Goal: Task Accomplishment & Management: Complete application form

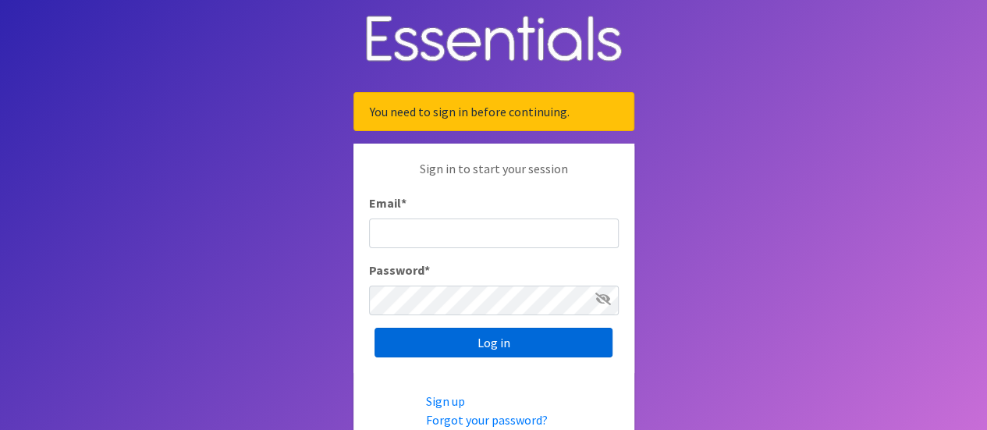
type input "[EMAIL_ADDRESS][DOMAIN_NAME]"
click at [477, 347] on input "Log in" at bounding box center [494, 343] width 238 height 30
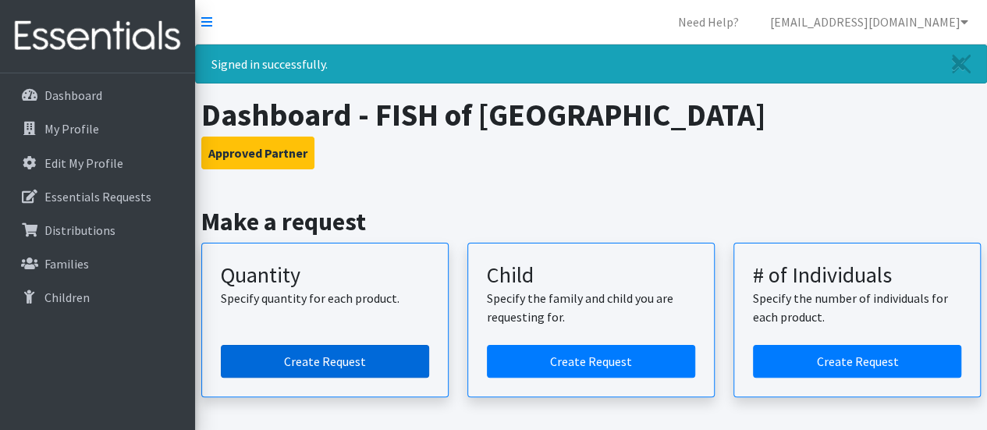
click at [335, 362] on link "Create Request" at bounding box center [325, 361] width 208 height 33
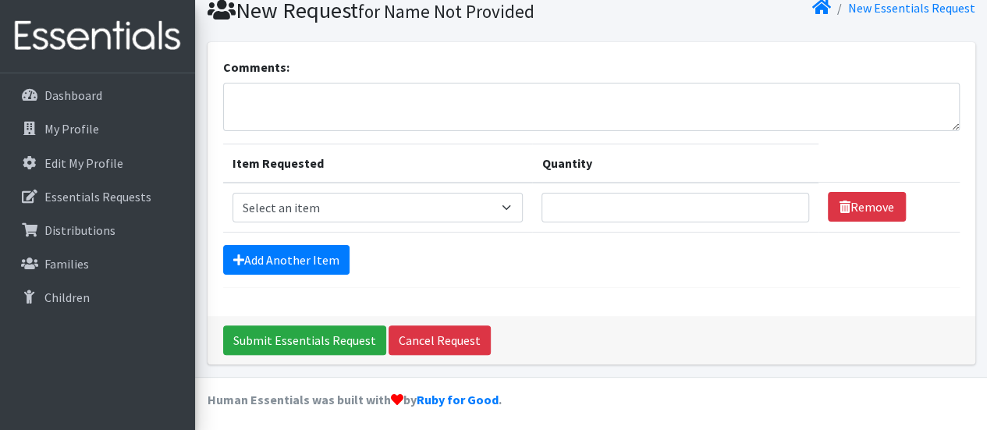
scroll to position [62, 0]
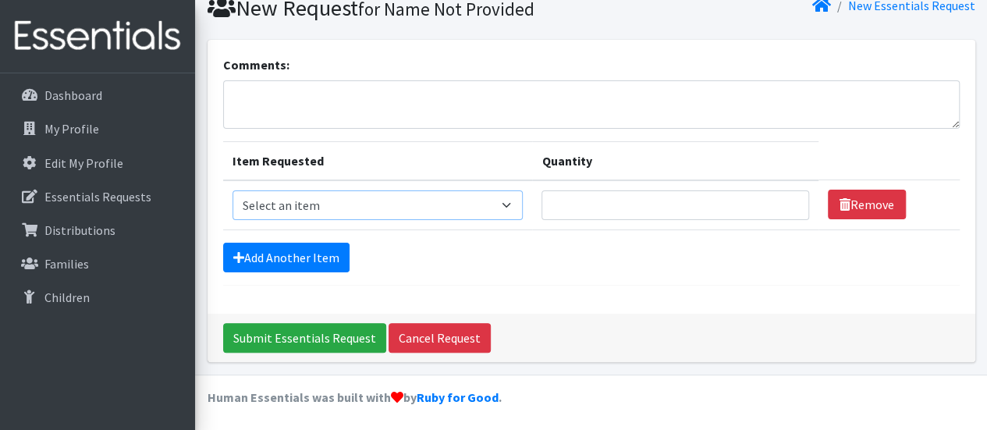
click at [353, 201] on select "Select an item Diaper (Size 2) Diaper (Size 3) Diaper (Size 4) Diaper (Size 5) …" at bounding box center [378, 205] width 291 height 30
select select "2950"
click at [233, 190] on select "Select an item Diaper (Size 2) Diaper (Size 3) Diaper (Size 4) Diaper (Size 5) …" at bounding box center [378, 205] width 291 height 30
click at [582, 200] on input "Quantity" at bounding box center [675, 205] width 267 height 30
type input "500"
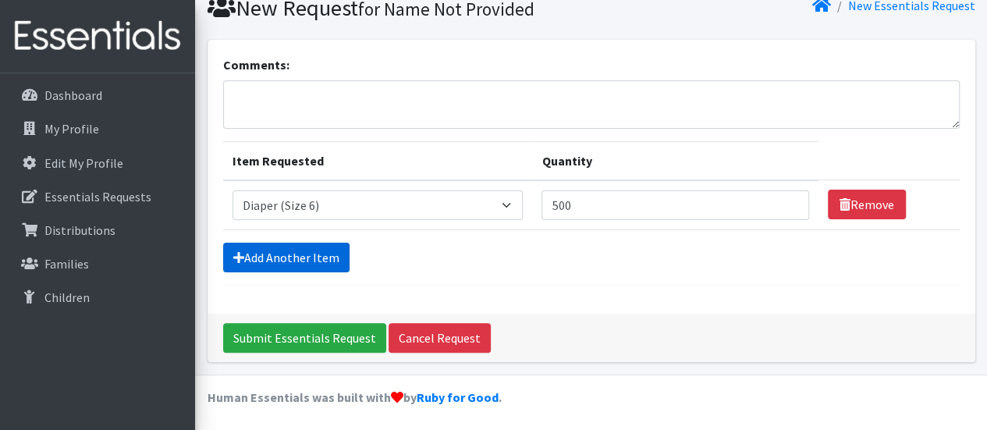
click at [281, 243] on link "Add Another Item" at bounding box center [286, 258] width 126 height 30
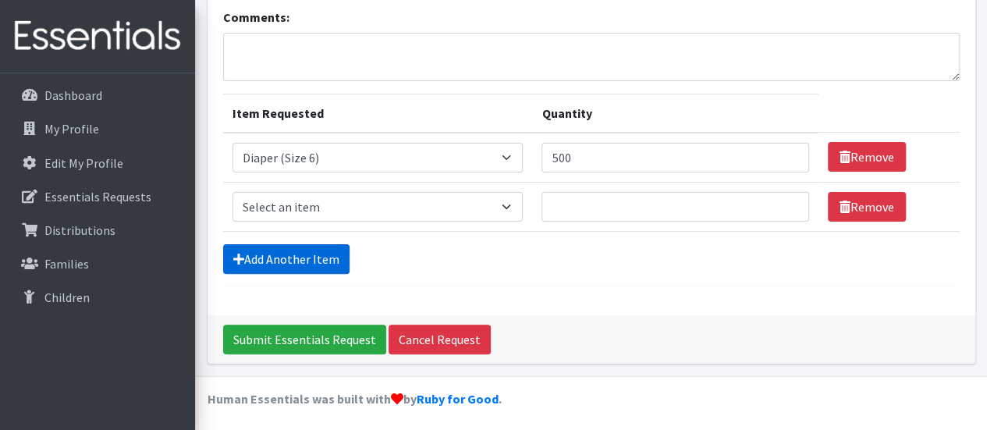
scroll to position [111, 0]
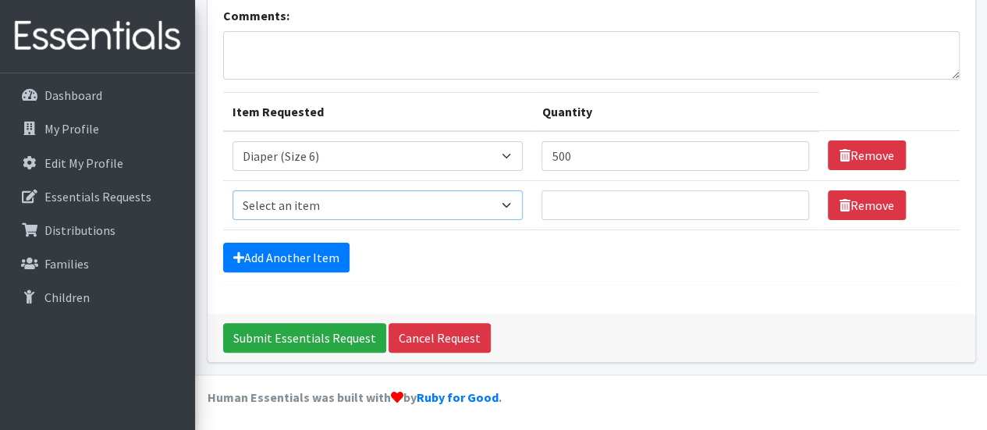
click at [297, 207] on select "Select an item Diaper (Size 2) Diaper (Size 3) Diaper (Size 4) Diaper (Size 5) …" at bounding box center [378, 205] width 291 height 30
select select "2961"
click at [233, 190] on select "Select an item Diaper (Size 2) Diaper (Size 3) Diaper (Size 4) Diaper (Size 5) …" at bounding box center [378, 205] width 291 height 30
click at [564, 201] on input "Quantity" at bounding box center [675, 205] width 267 height 30
type input "500"
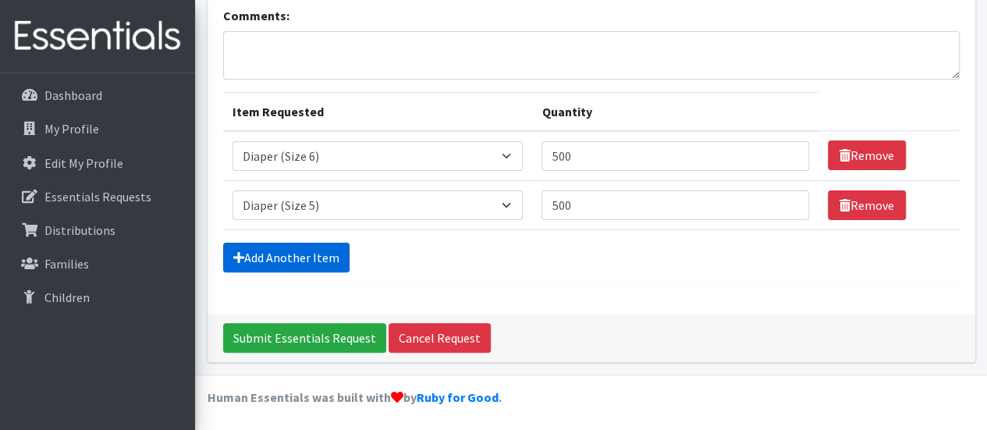
click at [295, 255] on link "Add Another Item" at bounding box center [286, 258] width 126 height 30
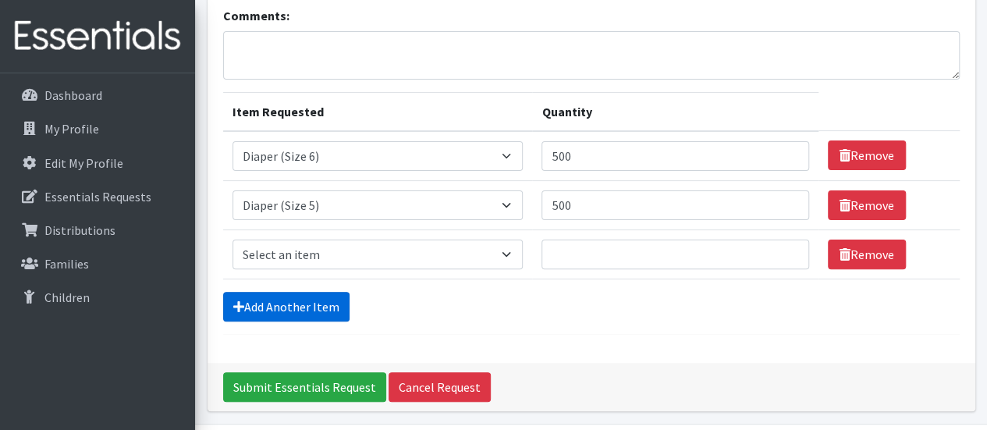
scroll to position [159, 0]
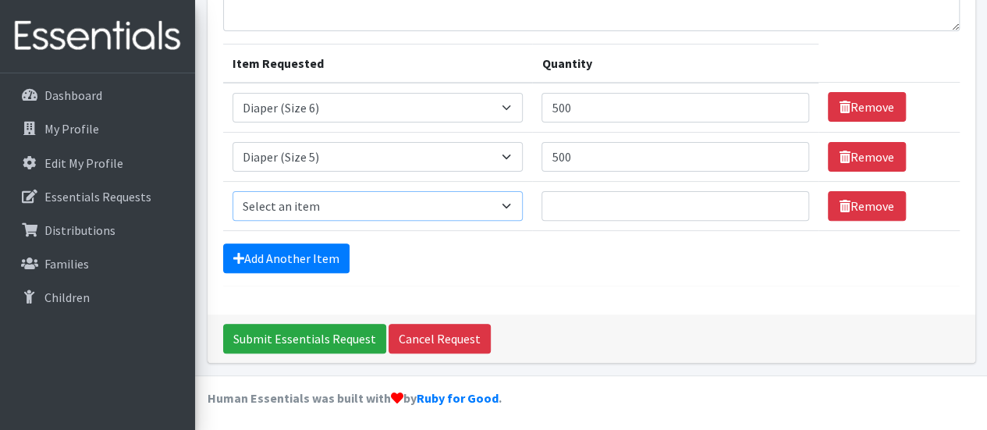
click at [289, 202] on select "Select an item Diaper (Size 2) Diaper (Size 3) Diaper (Size 4) Diaper (Size 5) …" at bounding box center [378, 206] width 291 height 30
select select "2930"
click at [233, 191] on select "Select an item Diaper (Size 2) Diaper (Size 3) Diaper (Size 4) Diaper (Size 5) …" at bounding box center [378, 206] width 291 height 30
click at [566, 197] on input "Quantity" at bounding box center [675, 206] width 267 height 30
type input "500"
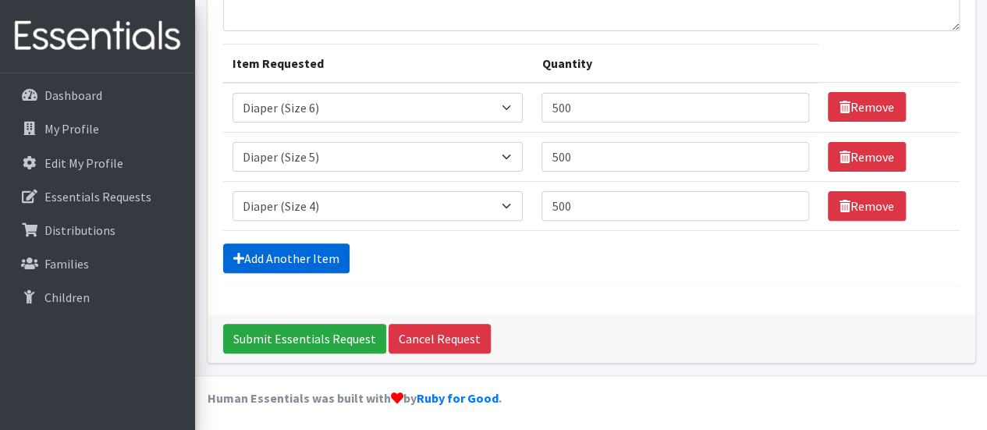
click at [300, 257] on link "Add Another Item" at bounding box center [286, 259] width 126 height 30
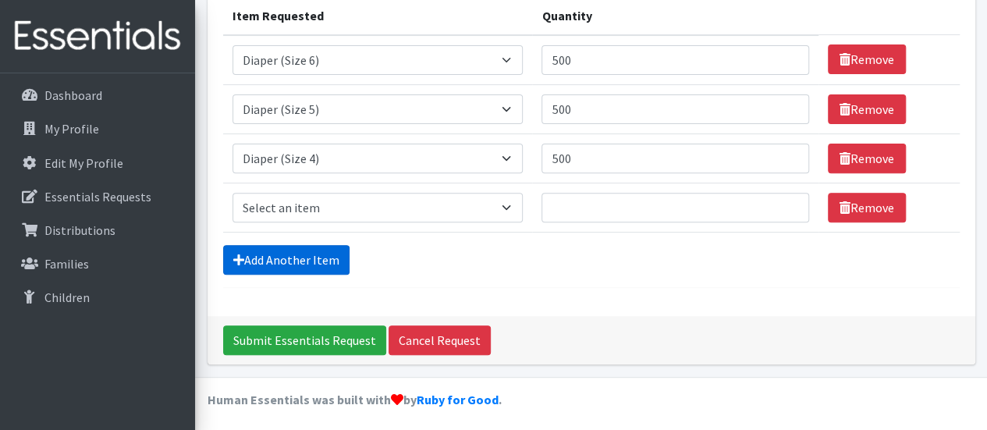
scroll to position [208, 0]
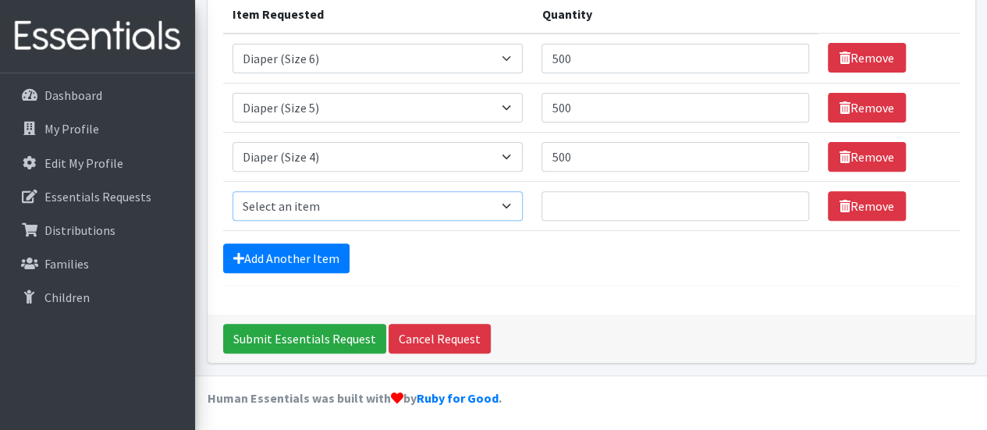
click at [301, 204] on select "Select an item Diaper (Size 2) Diaper (Size 3) Diaper (Size 4) Diaper (Size 5) …" at bounding box center [378, 206] width 291 height 30
select select "2937"
click at [233, 191] on select "Select an item Diaper (Size 2) Diaper (Size 3) Diaper (Size 4) Diaper (Size 5) …" at bounding box center [378, 206] width 291 height 30
click at [574, 203] on input "Quantity" at bounding box center [675, 206] width 267 height 30
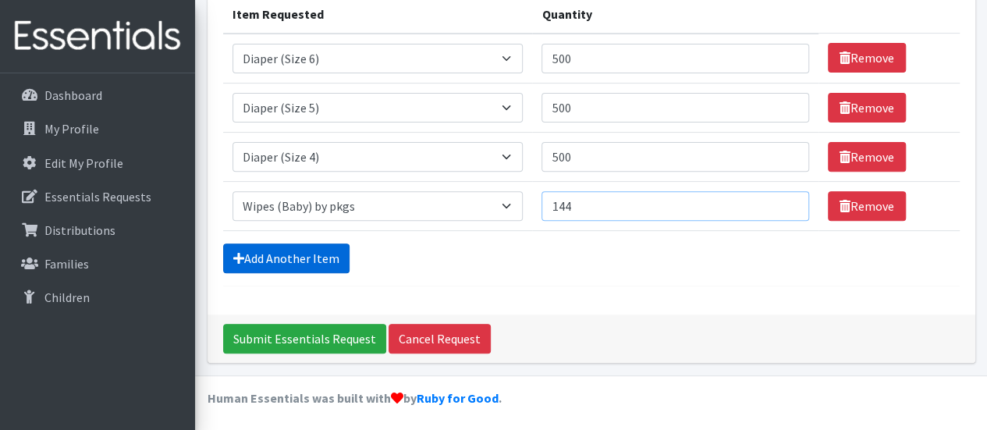
type input "144"
click at [301, 248] on link "Add Another Item" at bounding box center [286, 259] width 126 height 30
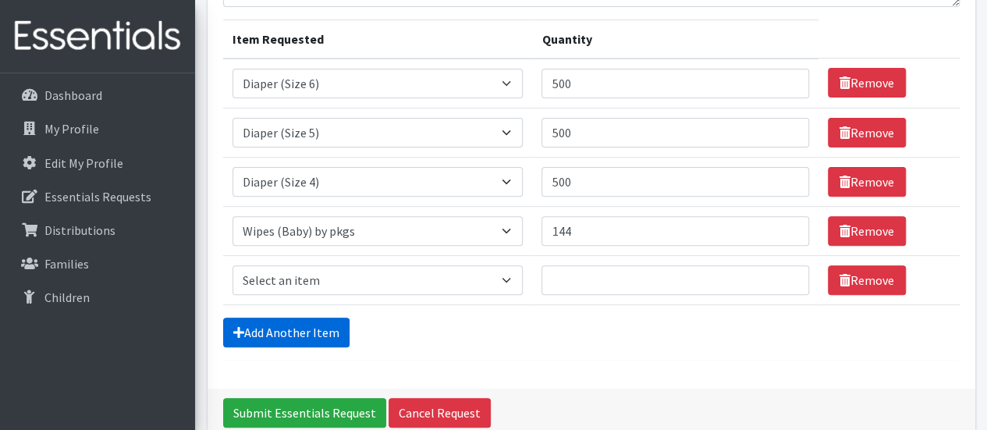
scroll to position [183, 0]
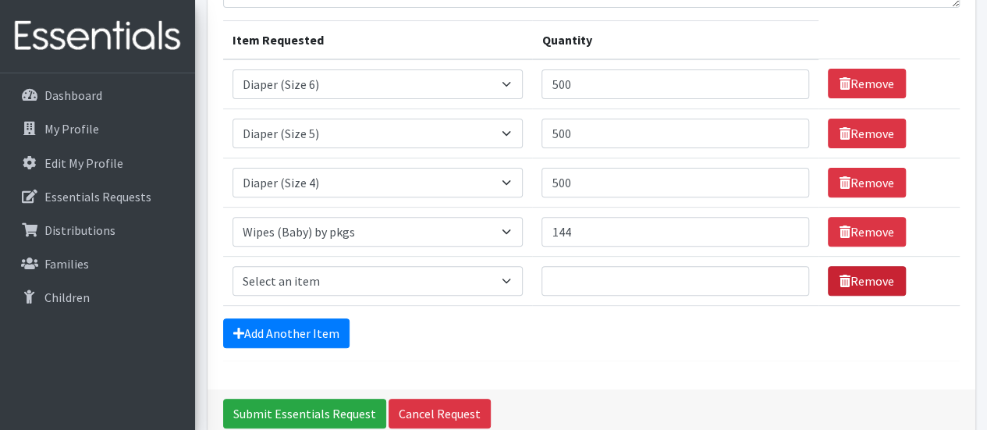
click at [855, 280] on link "Remove" at bounding box center [867, 281] width 78 height 30
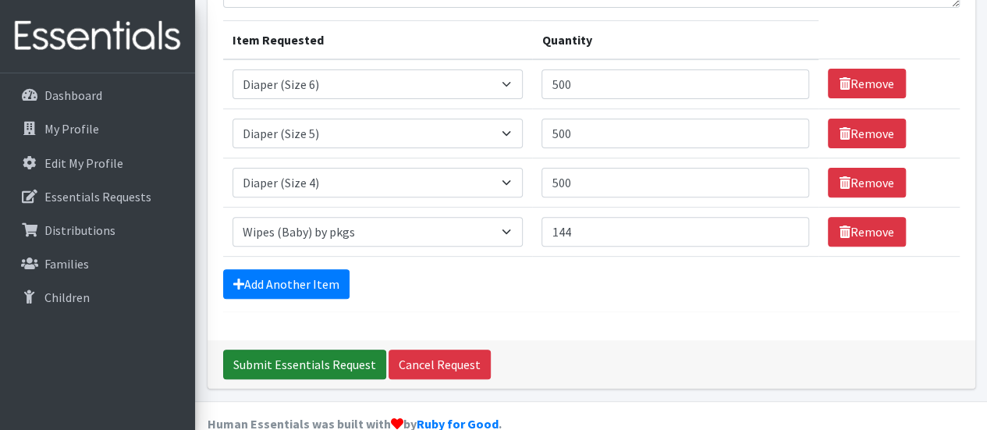
click at [281, 357] on input "Submit Essentials Request" at bounding box center [304, 365] width 163 height 30
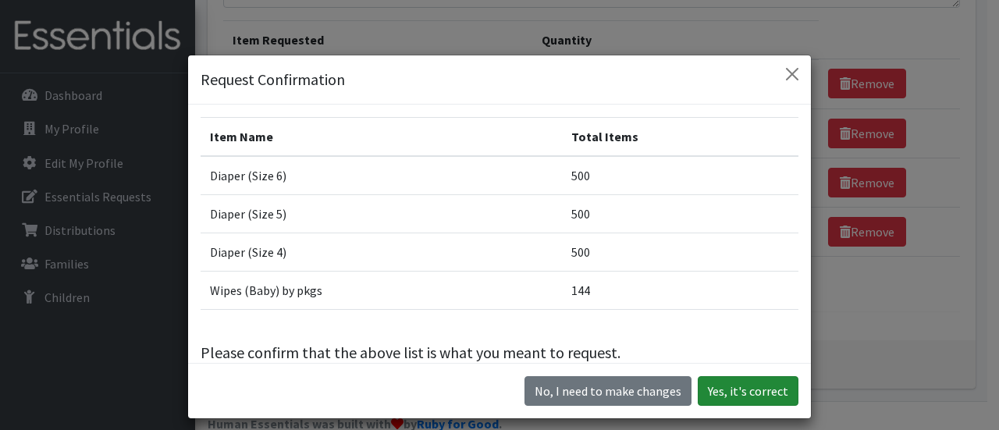
click at [731, 387] on button "Yes, it's correct" at bounding box center [748, 391] width 101 height 30
